Goal: Complete application form

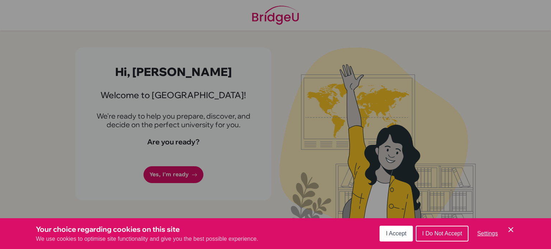
click at [438, 232] on span "I Do Not Accept" at bounding box center [442, 234] width 40 height 6
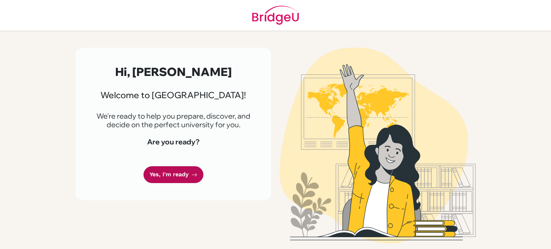
click at [151, 170] on link "Yes, I'm ready" at bounding box center [174, 174] width 60 height 17
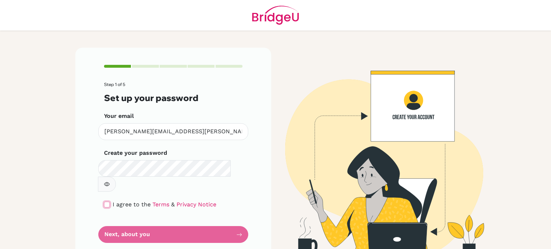
click at [108, 202] on input "checkbox" at bounding box center [107, 205] width 6 height 6
checkbox input "true"
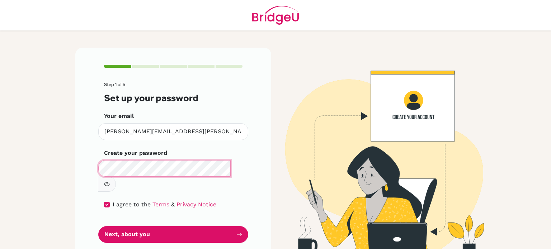
click at [34, 159] on main "Step 1 of 5 Set up your password Your email [PERSON_NAME][EMAIL_ADDRESS][PERSON…" at bounding box center [275, 124] width 551 height 249
click at [166, 180] on form "Step 1 of 5 Set up your password Your email fernando.rodriguez@students.oakleyc…" at bounding box center [173, 162] width 139 height 161
click at [116, 177] on button "button" at bounding box center [107, 184] width 18 height 15
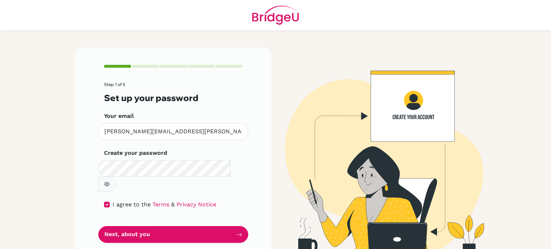
click at [116, 177] on button "button" at bounding box center [107, 184] width 18 height 15
click at [110, 183] on icon "button" at bounding box center [107, 185] width 6 height 4
click at [110, 182] on icon "button" at bounding box center [107, 185] width 6 height 6
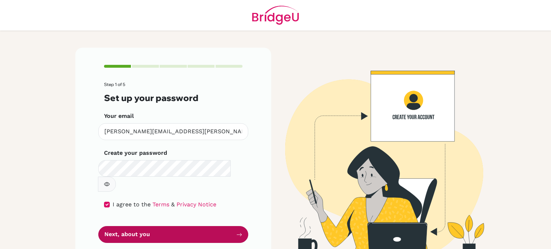
click at [155, 226] on button "Next, about you" at bounding box center [173, 234] width 150 height 17
